Goal: Task Accomplishment & Management: Use online tool/utility

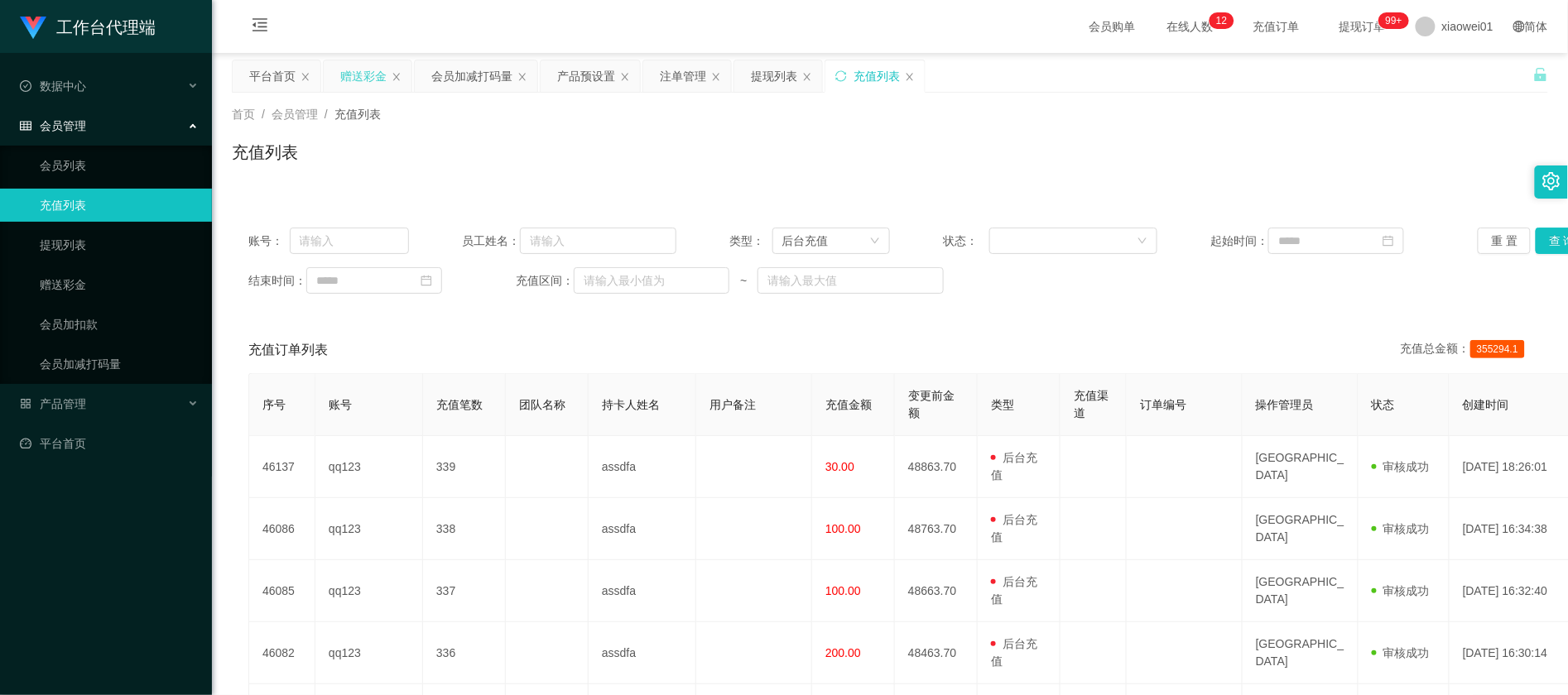
click at [355, 76] on div "赠送彩金" at bounding box center [363, 76] width 46 height 31
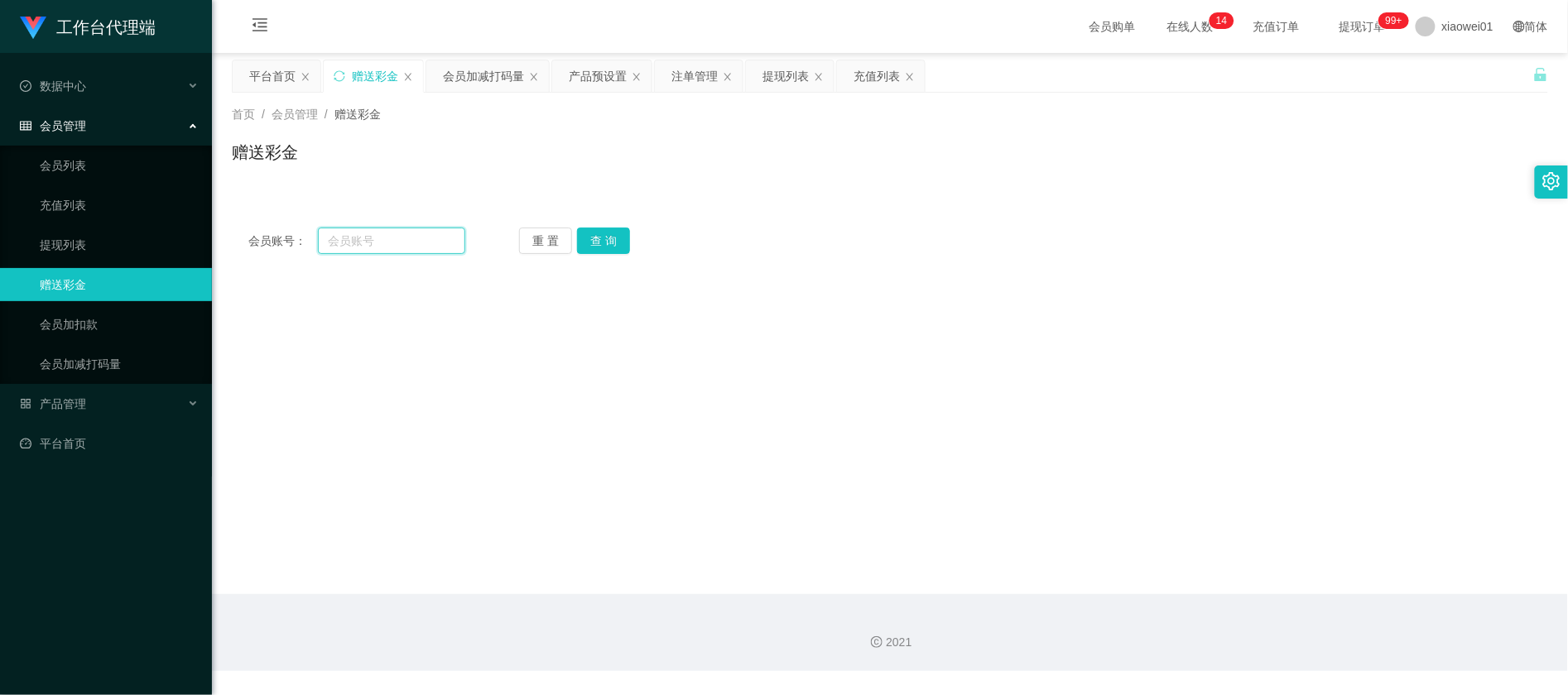
drag, startPoint x: 382, startPoint y: 242, endPoint x: 414, endPoint y: 246, distance: 32.2
click at [382, 242] on input "text" at bounding box center [391, 241] width 147 height 26
paste input "0179535572"
type input "0179535572"
click at [618, 240] on button "查 询" at bounding box center [603, 241] width 53 height 26
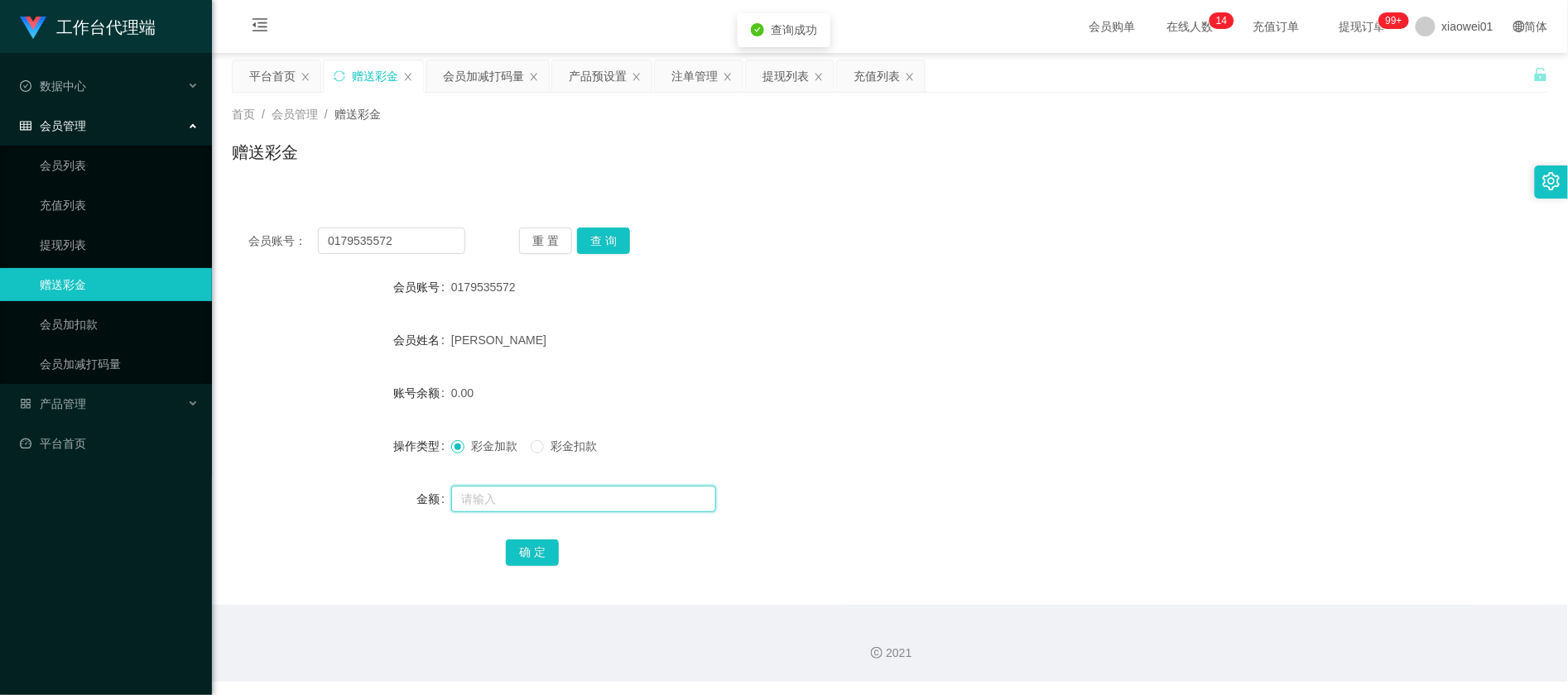
click at [531, 497] on input "text" at bounding box center [584, 499] width 265 height 26
type input "500"
click at [546, 549] on button "确 定" at bounding box center [532, 552] width 53 height 26
click at [928, 358] on form "会员账号 0179535572 会员姓名 [PERSON_NAME] 账号余额 500.00 操作类型 彩金加款 彩金扣款 金额 确 定" at bounding box center [890, 419] width 1316 height 297
